Goal: Task Accomplishment & Management: Use online tool/utility

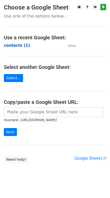
click at [19, 48] on strong "contacts (1)" at bounding box center [17, 45] width 26 height 5
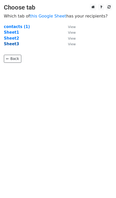
click at [10, 45] on strong "Sheet3" at bounding box center [11, 44] width 15 height 5
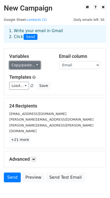
click at [36, 63] on link "Copy/paste..." at bounding box center [24, 65] width 31 height 8
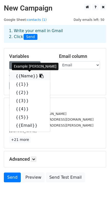
click at [27, 76] on link "{{Name}}" at bounding box center [30, 76] width 41 height 8
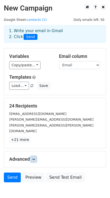
click at [33, 156] on link at bounding box center [34, 159] width 6 height 6
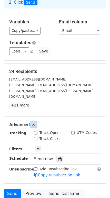
scroll to position [35, 0]
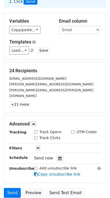
click at [36, 130] on input "Track Opens" at bounding box center [35, 131] width 3 height 3
checkbox input "true"
click at [36, 136] on input "Track Clicks" at bounding box center [35, 137] width 3 height 3
checkbox input "true"
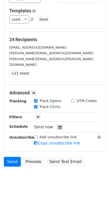
scroll to position [67, 0]
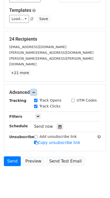
click at [35, 91] on icon at bounding box center [33, 92] width 3 height 3
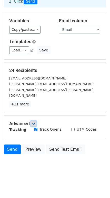
scroll to position [22, 0]
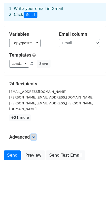
click at [35, 134] on link at bounding box center [34, 137] width 6 height 6
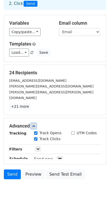
scroll to position [67, 0]
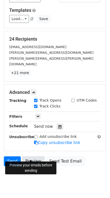
click at [36, 156] on link "Preview" at bounding box center [33, 161] width 23 height 10
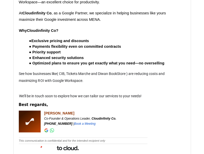
scroll to position [1019, 0]
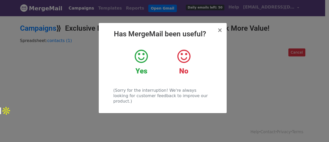
click at [143, 59] on icon at bounding box center [141, 56] width 13 height 15
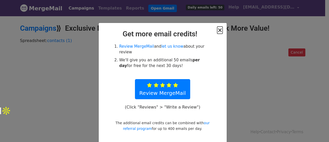
click at [219, 31] on span "×" at bounding box center [219, 29] width 5 height 7
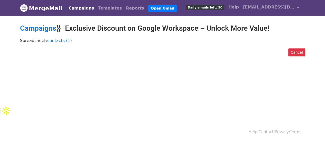
click at [79, 5] on link "Campaigns" at bounding box center [82, 8] width 30 height 10
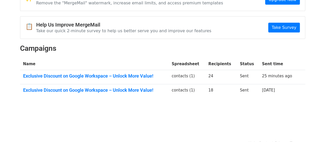
scroll to position [36, 0]
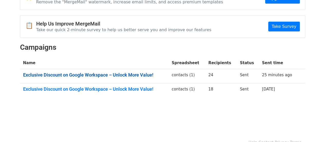
click at [126, 75] on link "Exclusive Discount on Google Workspace – Unlock More Value!" at bounding box center [94, 75] width 143 height 6
